Goal: Transaction & Acquisition: Book appointment/travel/reservation

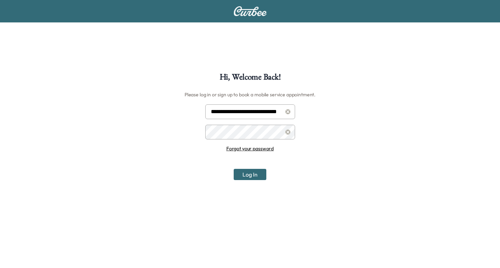
click at [250, 110] on input "**********" at bounding box center [250, 112] width 90 height 15
type input "**********"
click at [246, 173] on button "Log In" at bounding box center [250, 174] width 33 height 11
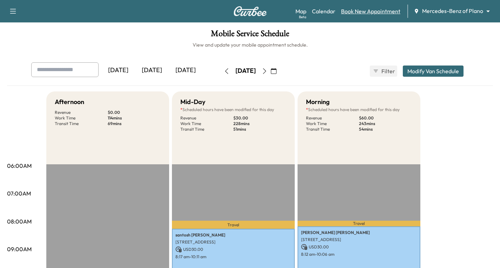
click at [366, 12] on link "Book New Appointment" at bounding box center [370, 11] width 59 height 8
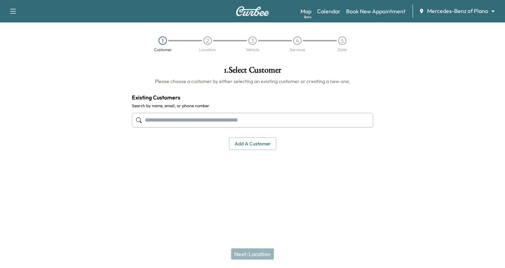
click at [158, 118] on input "text" at bounding box center [252, 120] width 241 height 15
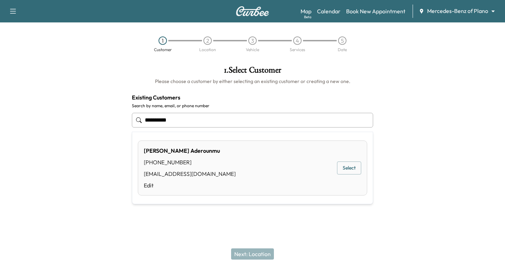
click at [343, 168] on button "Select" at bounding box center [349, 168] width 24 height 13
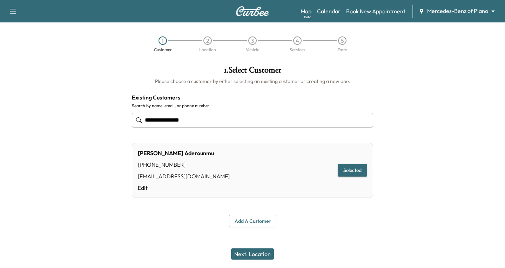
type input "**********"
click at [246, 253] on button "Next: Location" at bounding box center [252, 254] width 43 height 11
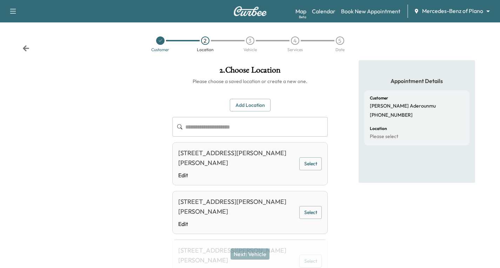
click at [316, 163] on button "Select" at bounding box center [310, 163] width 22 height 13
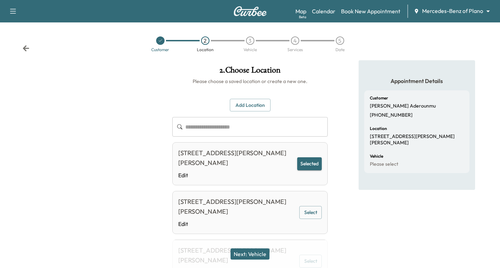
click at [263, 255] on button "Next: Vehicle" at bounding box center [249, 254] width 39 height 11
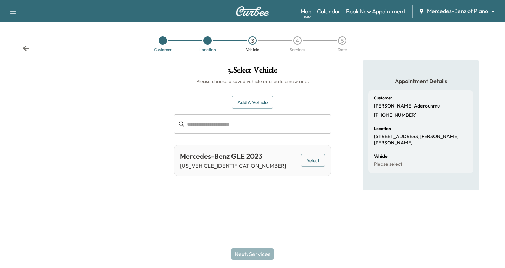
click at [301, 161] on button "Select" at bounding box center [313, 160] width 24 height 13
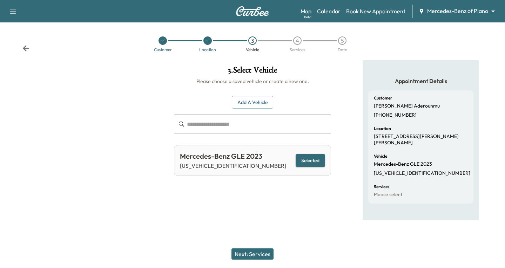
click at [240, 254] on button "Next: Services" at bounding box center [253, 254] width 42 height 11
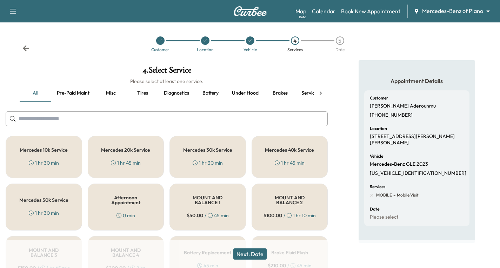
click at [203, 161] on div "1 hr 30 min" at bounding box center [208, 163] width 30 height 7
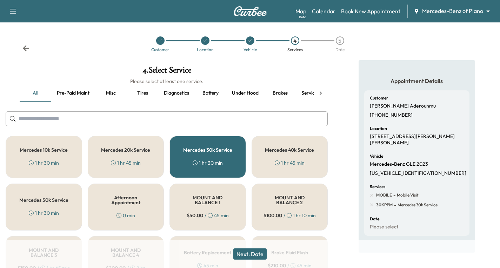
click at [260, 252] on button "Next: Date" at bounding box center [249, 254] width 33 height 11
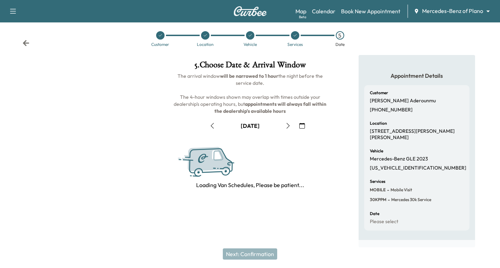
scroll to position [7, 0]
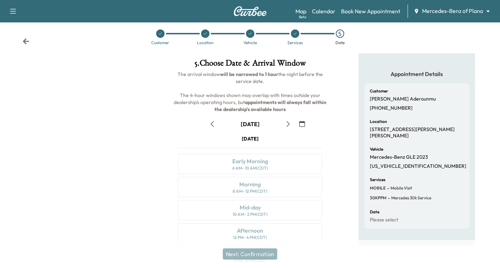
click at [286, 122] on icon "button" at bounding box center [288, 124] width 6 height 6
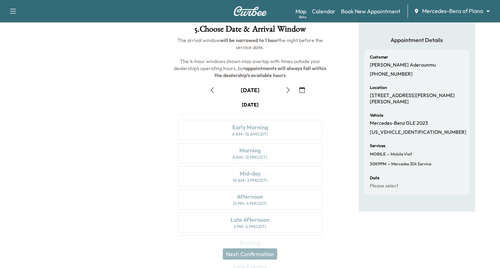
scroll to position [83, 0]
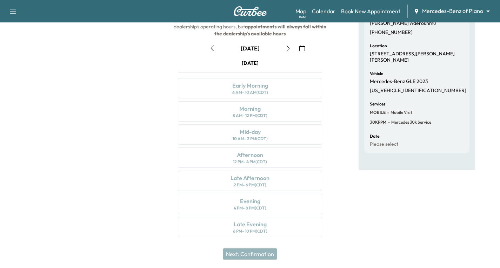
click at [286, 51] on icon "button" at bounding box center [288, 49] width 6 height 6
click at [304, 48] on icon "button" at bounding box center [302, 49] width 6 height 6
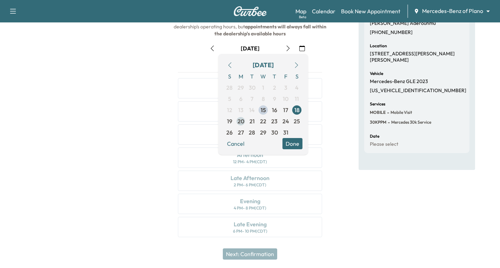
click at [242, 126] on span "20" at bounding box center [240, 121] width 11 height 11
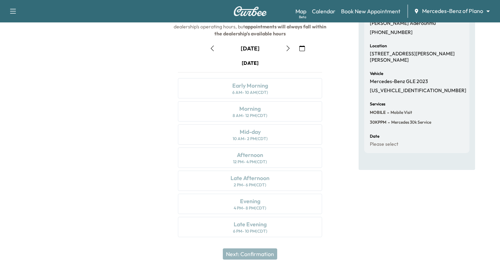
click at [299, 51] on button "button" at bounding box center [302, 48] width 12 height 11
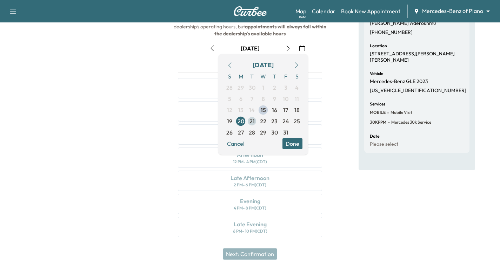
click at [250, 121] on span "21" at bounding box center [251, 121] width 5 height 8
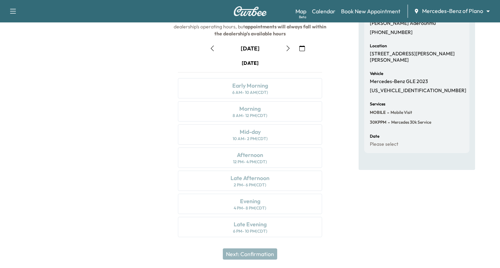
click at [288, 48] on icon "button" at bounding box center [288, 49] width 6 height 6
click at [250, 109] on div "Morning" at bounding box center [249, 109] width 21 height 8
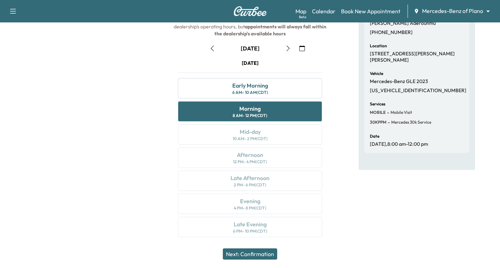
click at [262, 254] on button "Next: Confirmation" at bounding box center [250, 254] width 54 height 11
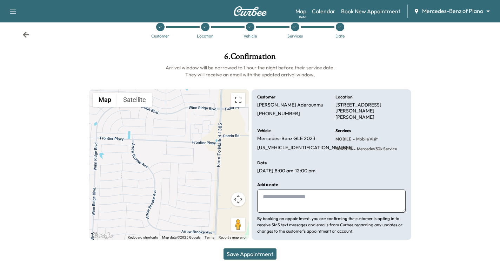
click at [260, 254] on button "Save Appointment" at bounding box center [249, 254] width 53 height 11
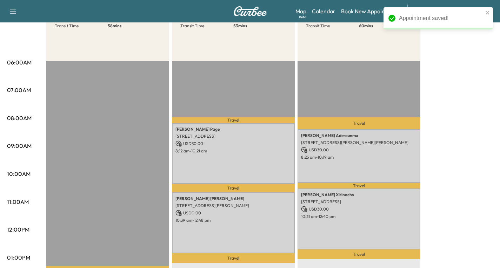
scroll to position [105, 0]
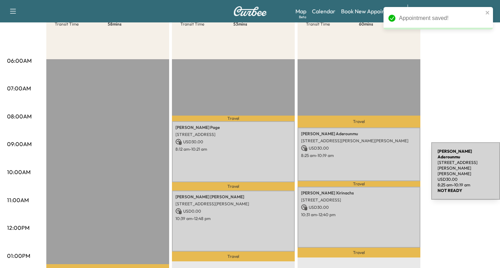
click at [378, 167] on div "[PERSON_NAME] [STREET_ADDRESS][PERSON_NAME][PERSON_NAME] USD 30.00 8:25 am - 10…" at bounding box center [358, 155] width 123 height 54
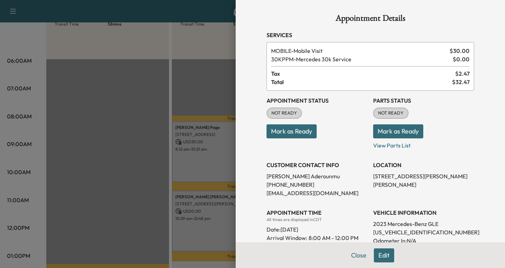
click at [201, 86] on div at bounding box center [252, 134] width 505 height 268
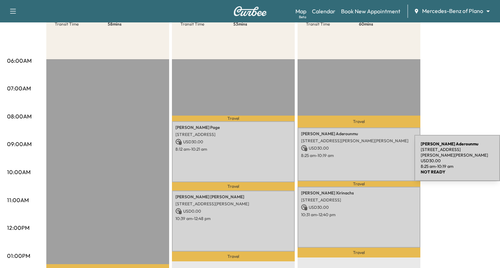
drag, startPoint x: 362, startPoint y: 160, endPoint x: 353, endPoint y: 159, distance: 9.2
click at [353, 159] on div "[PERSON_NAME] [STREET_ADDRESS][PERSON_NAME][PERSON_NAME] USD 30.00 8:25 am - 10…" at bounding box center [358, 155] width 123 height 54
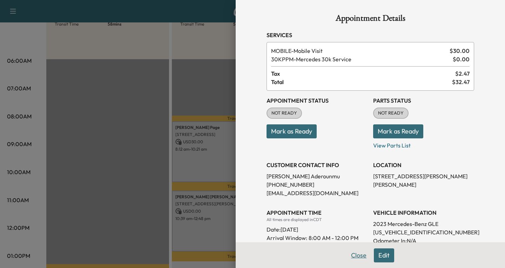
click at [352, 256] on button "Close" at bounding box center [359, 256] width 25 height 14
